Goal: Transaction & Acquisition: Purchase product/service

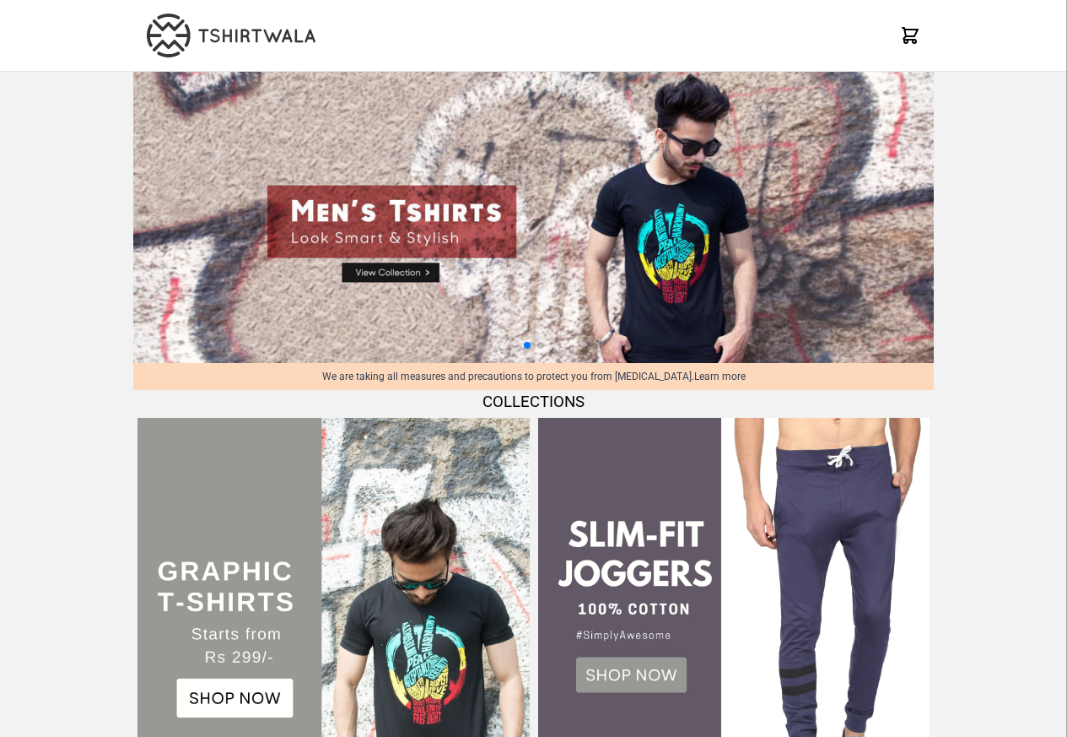
click at [410, 20] on div at bounding box center [533, 35] width 801 height 71
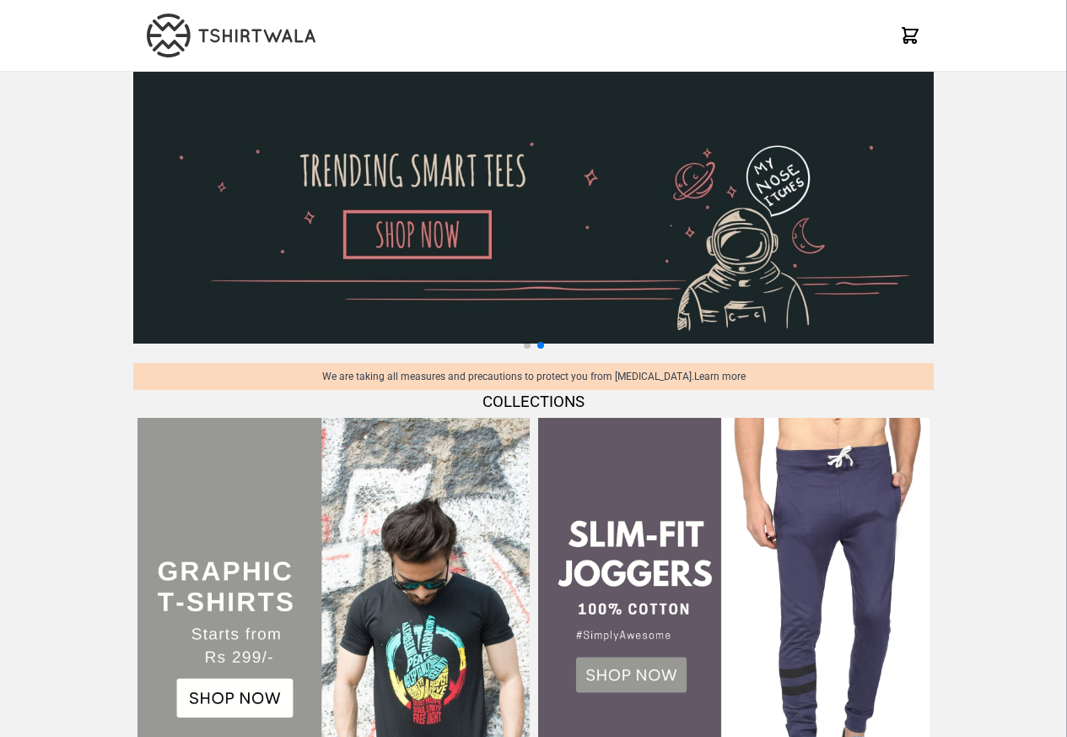
click at [380, 277] on img at bounding box center [533, 208] width 801 height 272
select select "*********"
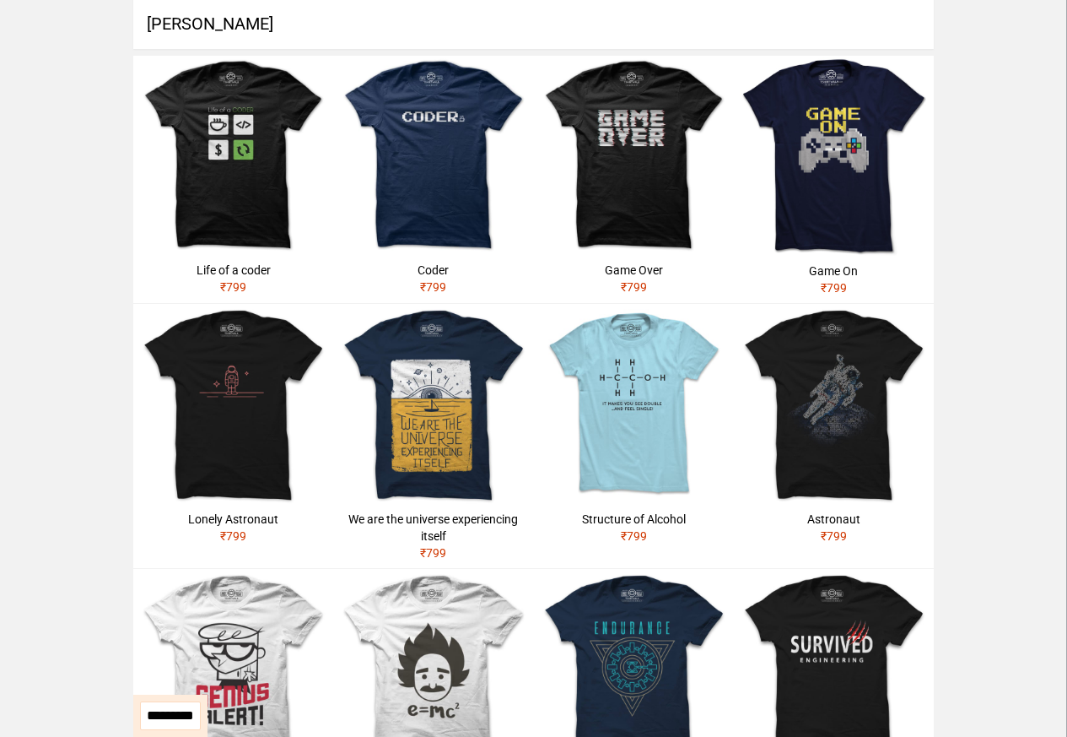
scroll to position [506, 0]
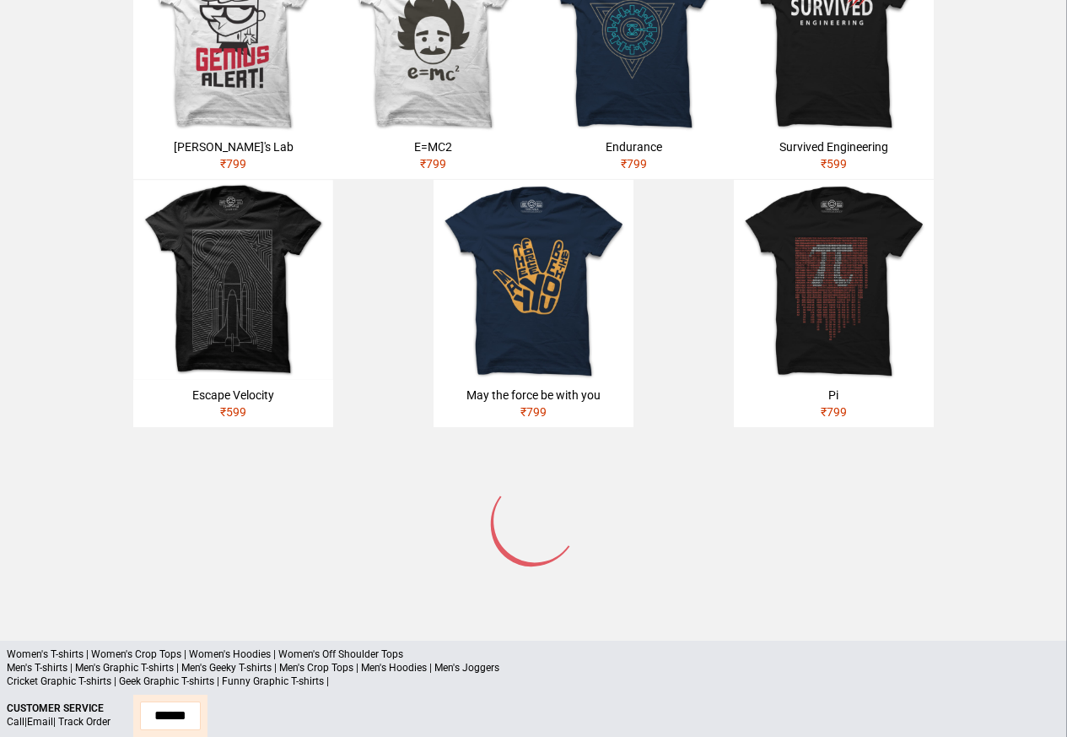
scroll to position [1242, 0]
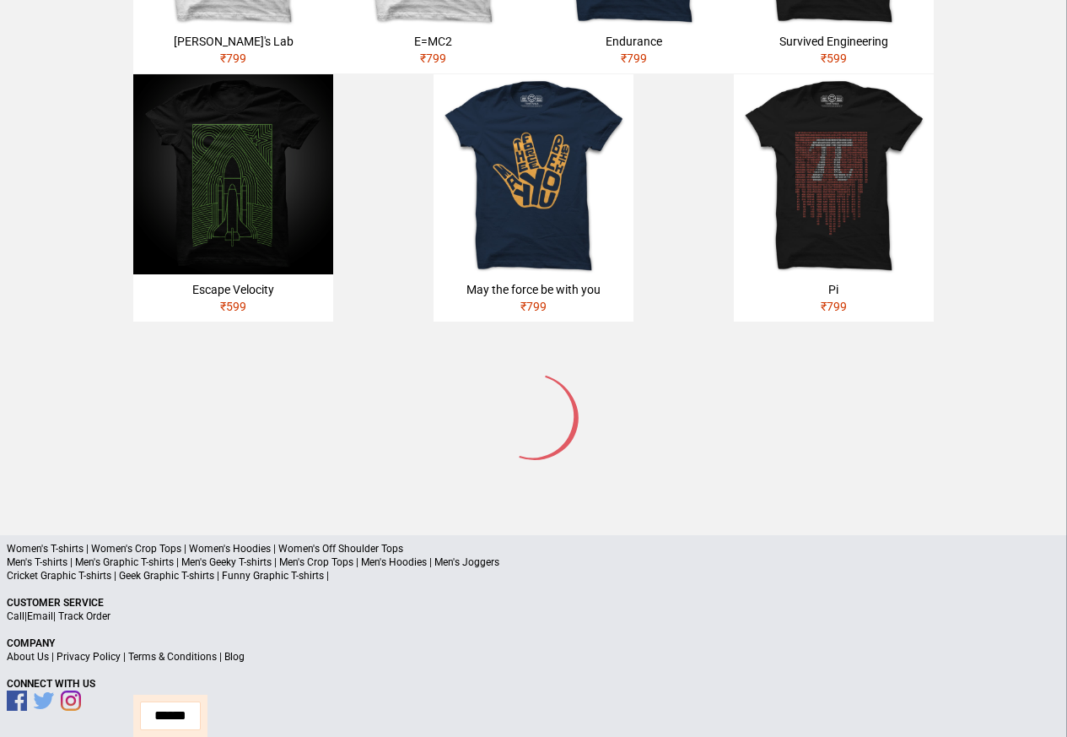
click at [238, 569] on p "Cricket Graphic T-shirts | Geek Graphic T-shirts | Funny Graphic T-shirts |" at bounding box center [534, 575] width 1054 height 13
click at [204, 569] on p "Cricket Graphic T-shirts | Geek Graphic T-shirts | Funny Graphic T-shirts |" at bounding box center [534, 575] width 1054 height 13
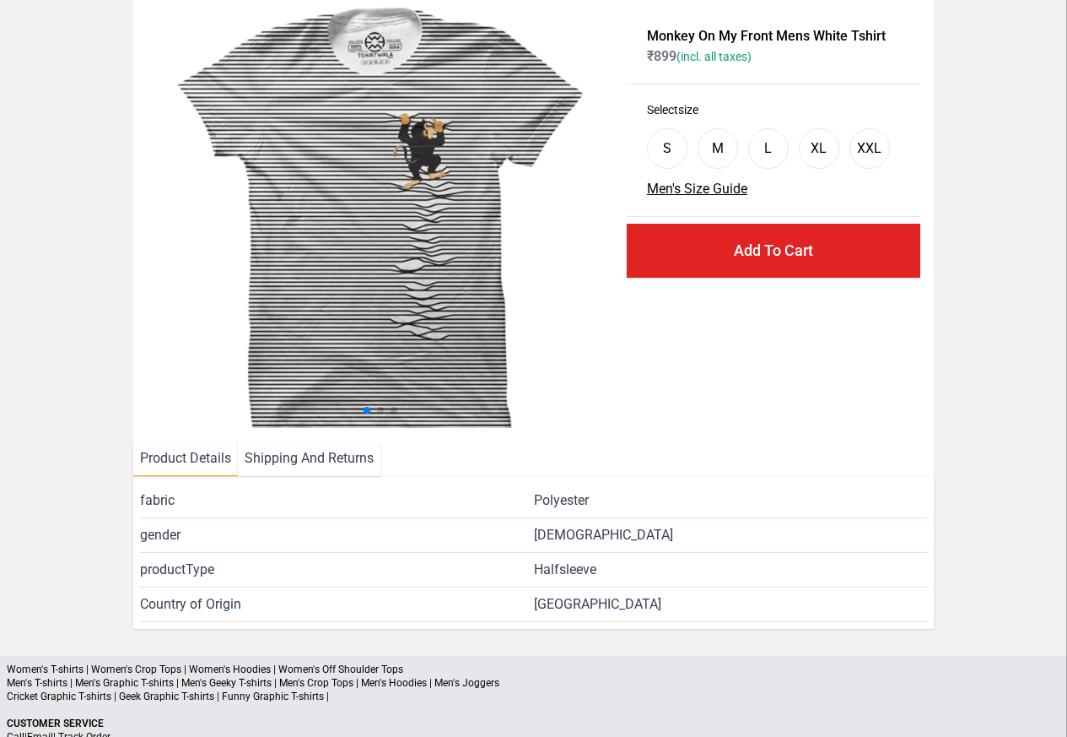
scroll to position [204, 0]
